Goal: Information Seeking & Learning: Learn about a topic

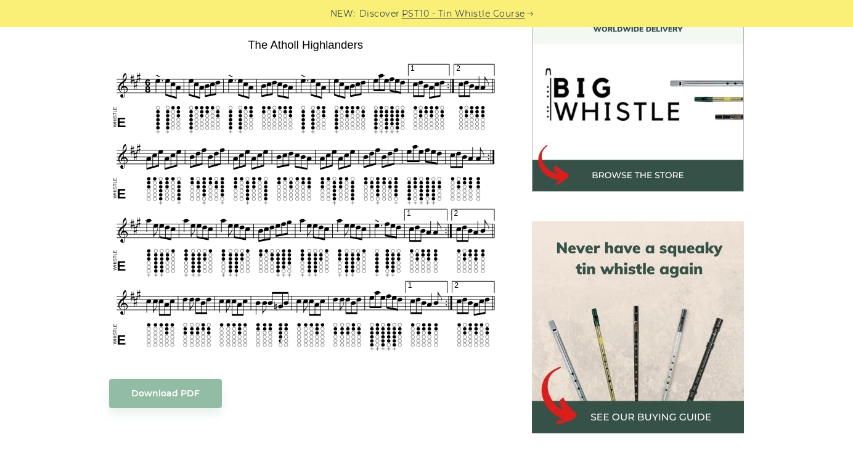
scroll to position [375, 0]
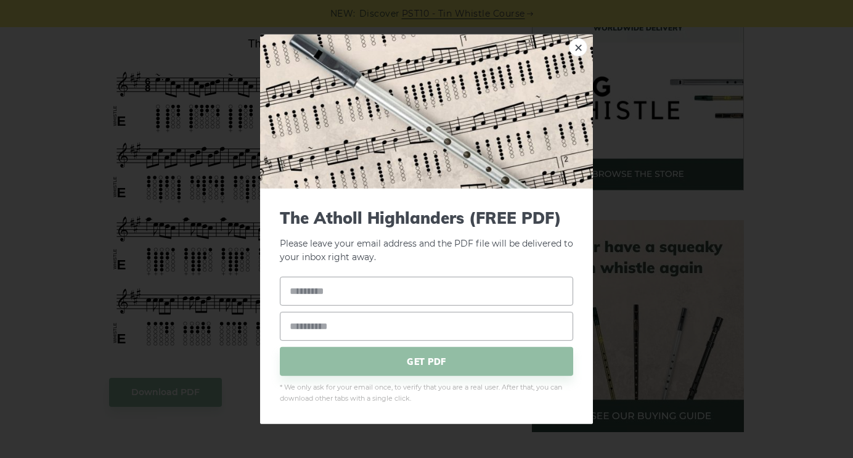
click at [79, 299] on div "× The Atholl Highlanders (FREE PDF) Please leave your email address and the PDF…" at bounding box center [426, 229] width 853 height 458
click at [577, 48] on link "×" at bounding box center [578, 47] width 18 height 18
drag, startPoint x: 265, startPoint y: 234, endPoint x: 213, endPoint y: 247, distance: 54.0
click at [213, 247] on div "× The Atholl Highlanders (FREE PDF) Please leave your email address and the The…" at bounding box center [426, 229] width 853 height 458
click at [576, 52] on link "×" at bounding box center [578, 47] width 18 height 18
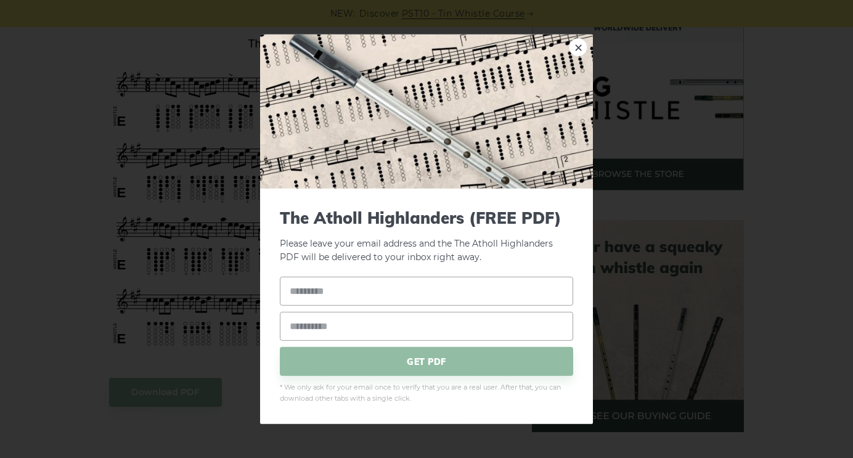
drag, startPoint x: 267, startPoint y: 195, endPoint x: 171, endPoint y: 152, distance: 105.9
click at [171, 152] on div "× The Atholl Highlanders (FREE PDF) Please leave your email address and the The…" at bounding box center [426, 229] width 853 height 458
click at [83, 74] on div "× The Atholl Highlanders (FREE PDF) Please leave your email address and the The…" at bounding box center [426, 229] width 853 height 458
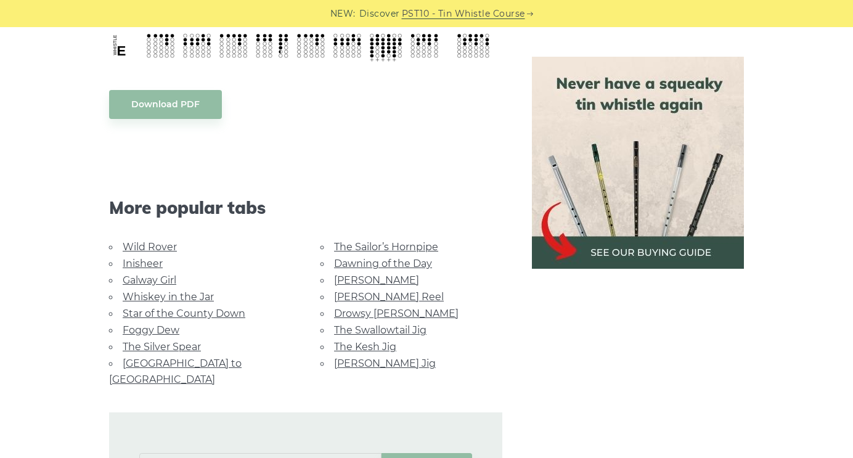
scroll to position [665, 0]
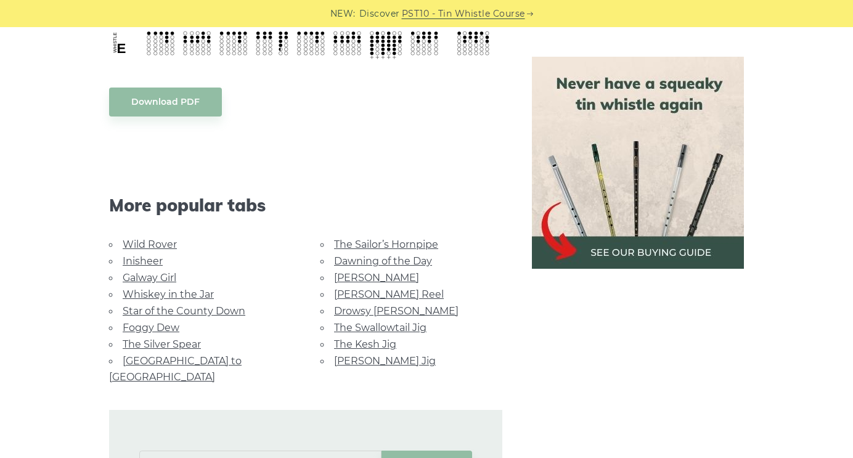
drag, startPoint x: 611, startPoint y: 1, endPoint x: 481, endPoint y: 77, distance: 150.8
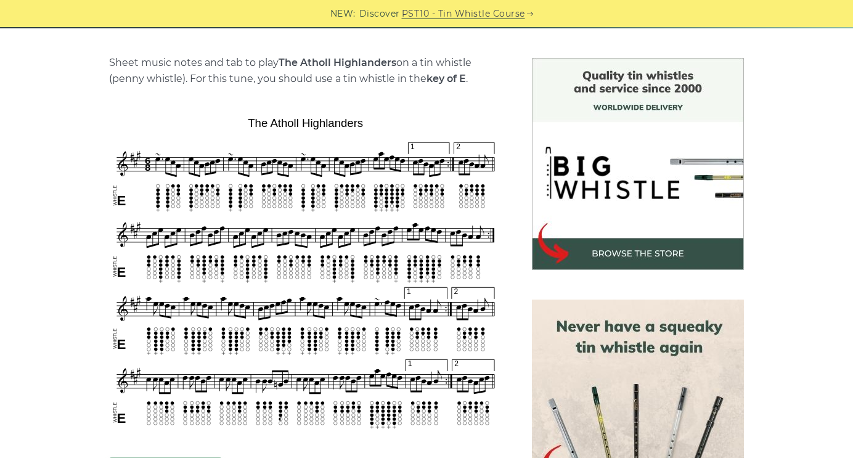
scroll to position [322, 0]
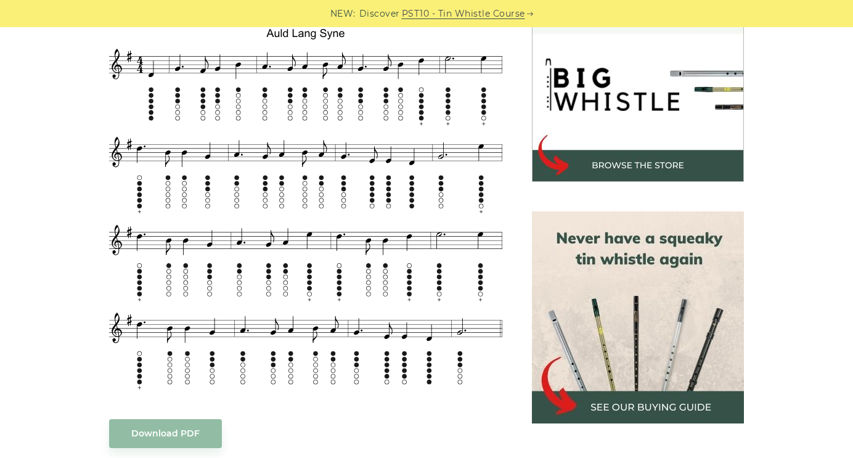
scroll to position [381, 0]
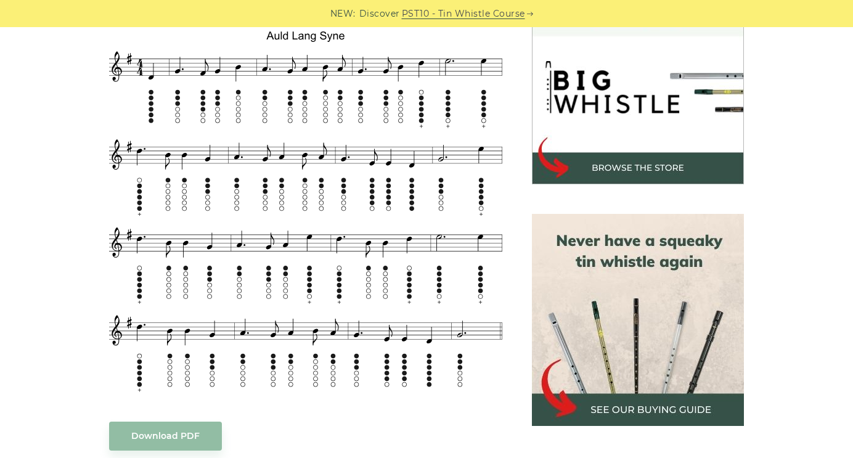
click at [791, 105] on div "Sheet music notes and tab to play Auld Lang Syne on a tin whistle (penny whistl…" at bounding box center [426, 415] width 754 height 886
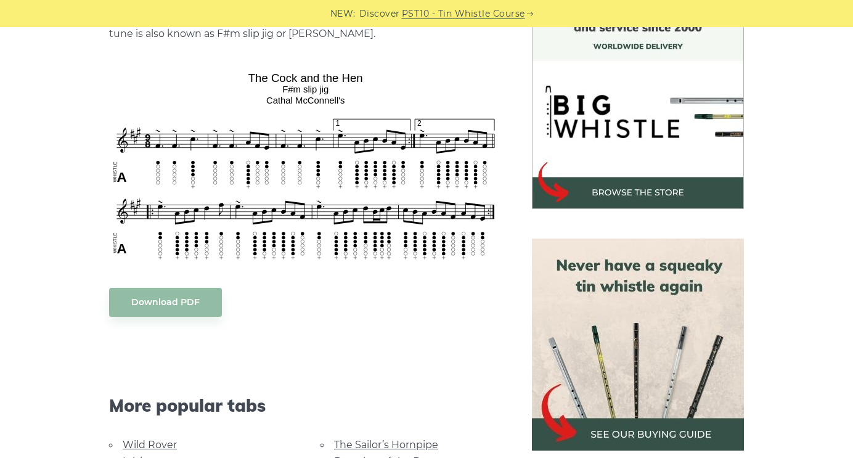
scroll to position [342, 0]
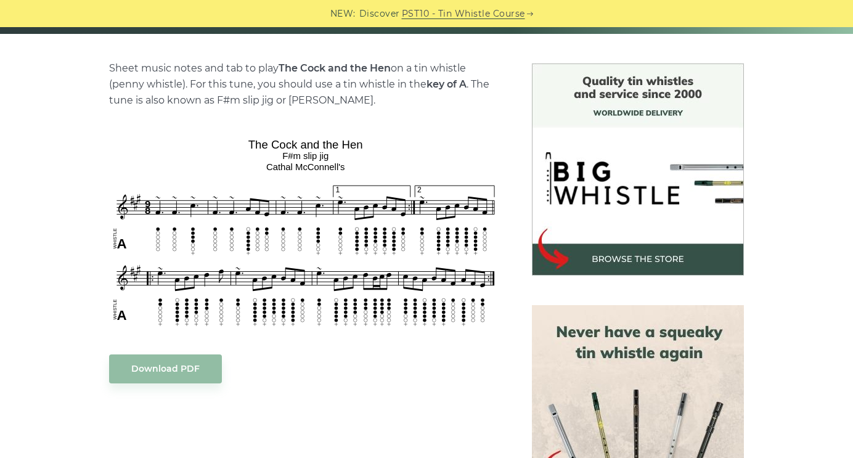
scroll to position [286, 0]
